Goal: Register for event/course

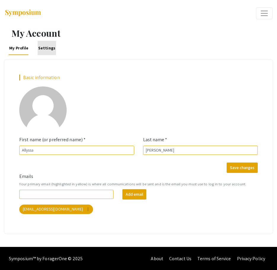
click at [49, 48] on link "Settings" at bounding box center [47, 48] width 18 height 14
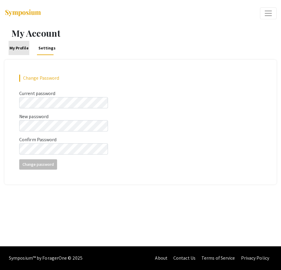
click at [20, 45] on link "My Profile" at bounding box center [19, 48] width 21 height 14
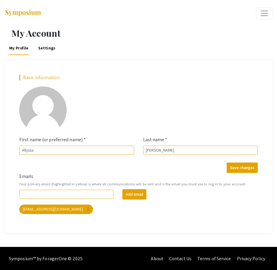
click at [260, 10] on span "Expand or Collapse Menu" at bounding box center [264, 13] width 9 height 9
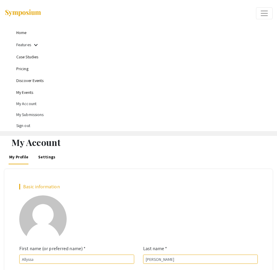
click at [25, 37] on li "Home" at bounding box center [144, 33] width 256 height 12
click at [26, 32] on link "Home" at bounding box center [21, 32] width 10 height 5
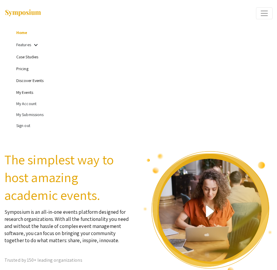
click at [67, 159] on h2 "The simplest way to host amazing academic events." at bounding box center [69, 177] width 130 height 53
click at [32, 92] on link "My Events" at bounding box center [24, 92] width 17 height 5
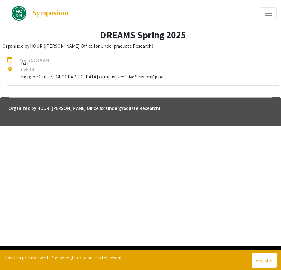
click at [130, 166] on div "arrow_back_ios Exit Event Welcome Page Presentations Live Sessions My Account M…" at bounding box center [140, 123] width 281 height 246
click at [264, 259] on button "Register" at bounding box center [264, 260] width 25 height 15
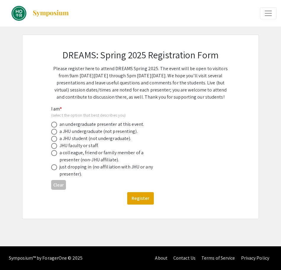
click at [97, 132] on div "a JHU undergraduate (not presenting)." at bounding box center [99, 131] width 78 height 7
click at [55, 132] on span at bounding box center [54, 132] width 6 height 6
click at [55, 132] on input "radio" at bounding box center [54, 132] width 6 height 6
radio input "true"
click at [137, 199] on button "Register" at bounding box center [140, 198] width 27 height 12
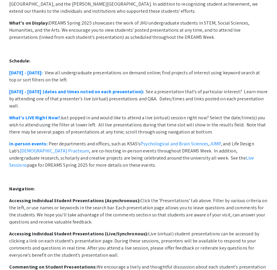
scroll to position [59, 0]
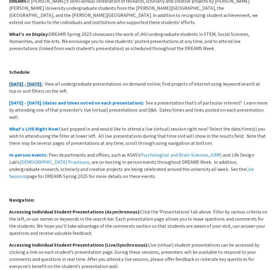
click at [31, 86] on link "April 28 - May 2:" at bounding box center [26, 84] width 34 height 6
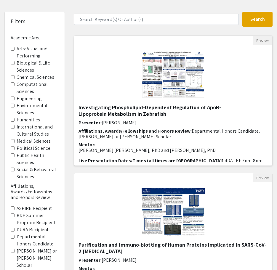
scroll to position [59, 0]
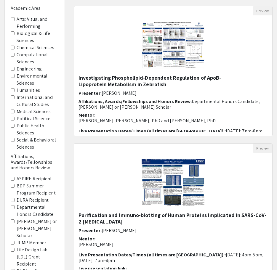
click at [23, 142] on label "Social & Behavioral Sciences" at bounding box center [38, 144] width 42 height 14
click at [15, 142] on Sciences "Social & Behavioral Sciences" at bounding box center [13, 140] width 4 height 4
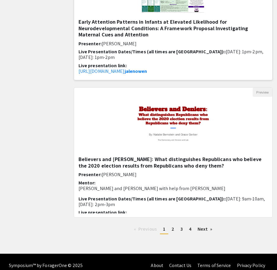
scroll to position [672, 0]
